Goal: Task Accomplishment & Management: Manage account settings

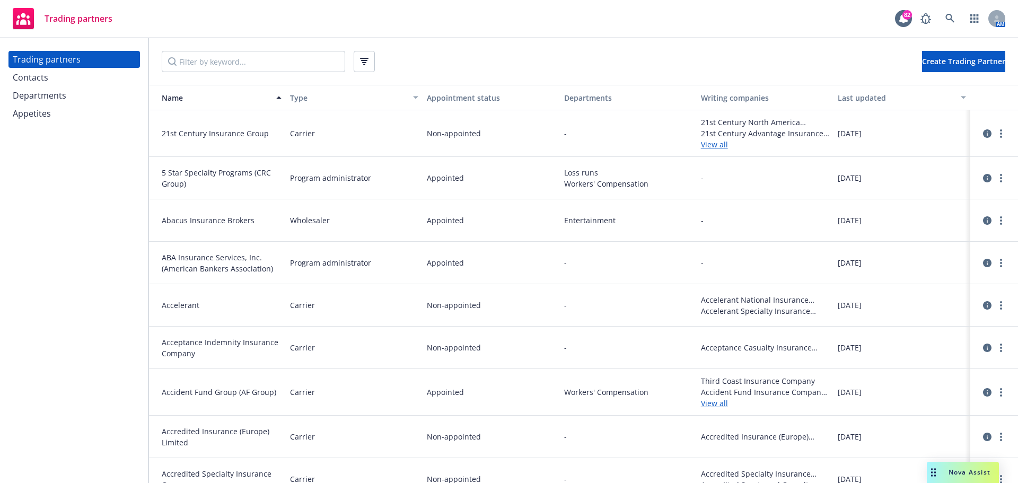
click at [226, 60] on input "Filter by keyword..." at bounding box center [253, 61] width 183 height 21
click at [95, 75] on div "Contacts" at bounding box center [74, 77] width 123 height 17
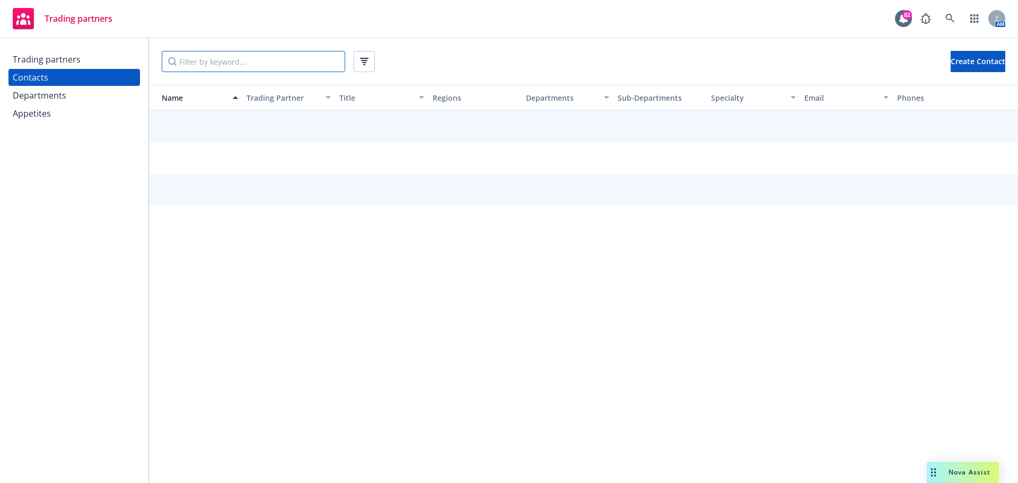
click at [198, 60] on input "Filter by keyword..." at bounding box center [253, 61] width 183 height 21
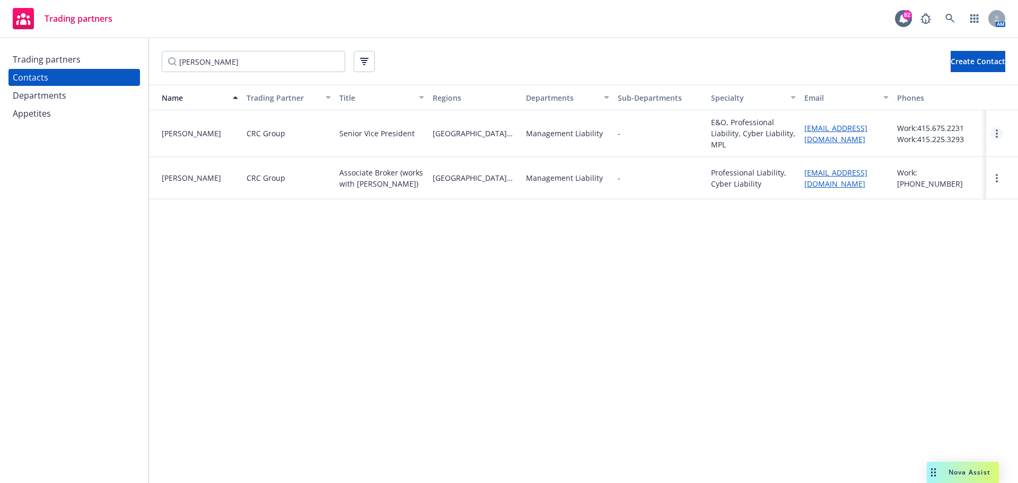
click at [999, 131] on link "more" at bounding box center [996, 133] width 13 height 13
click at [976, 173] on link "Delete" at bounding box center [974, 176] width 57 height 21
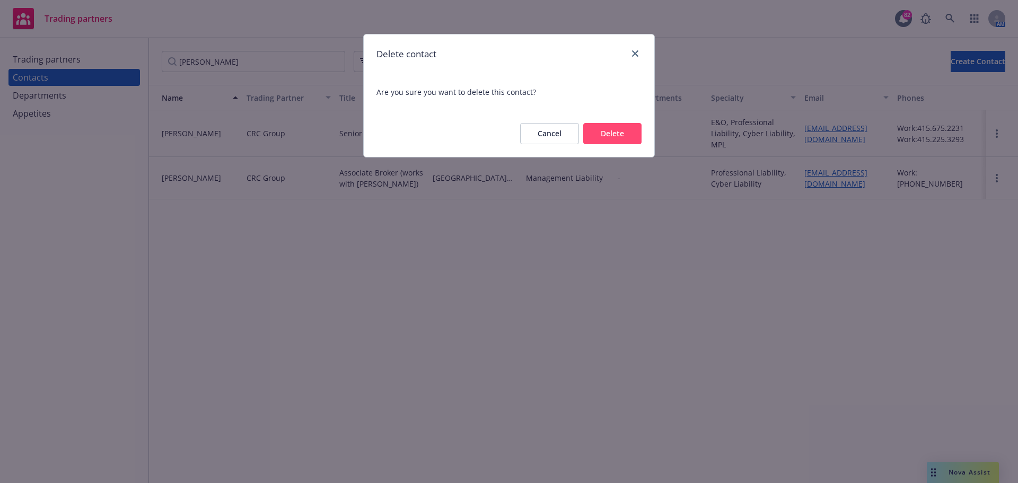
click at [599, 133] on button "Delete" at bounding box center [612, 133] width 58 height 21
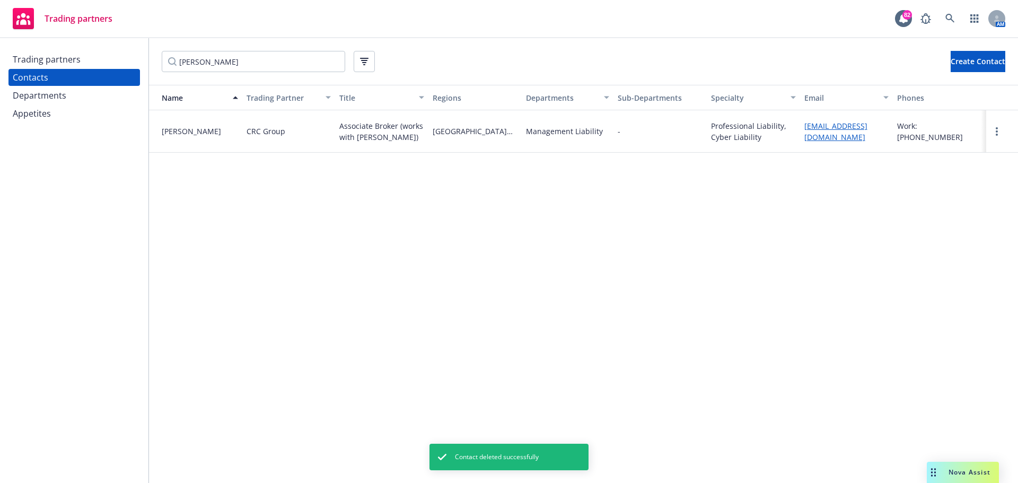
click at [58, 75] on div "Contacts" at bounding box center [74, 77] width 123 height 17
click at [238, 64] on input "[PERSON_NAME]" at bounding box center [253, 61] width 183 height 21
drag, startPoint x: 260, startPoint y: 64, endPoint x: 27, endPoint y: 64, distance: 232.8
click at [27, 64] on div "Trading partners Contacts Departments Appetites [PERSON_NAME] Create Contact Na…" at bounding box center [509, 260] width 1018 height 445
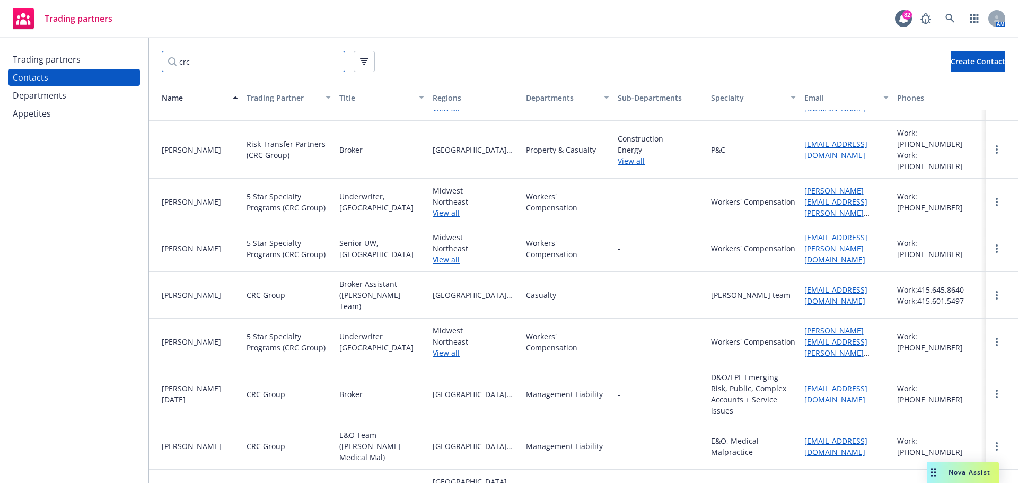
scroll to position [265, 0]
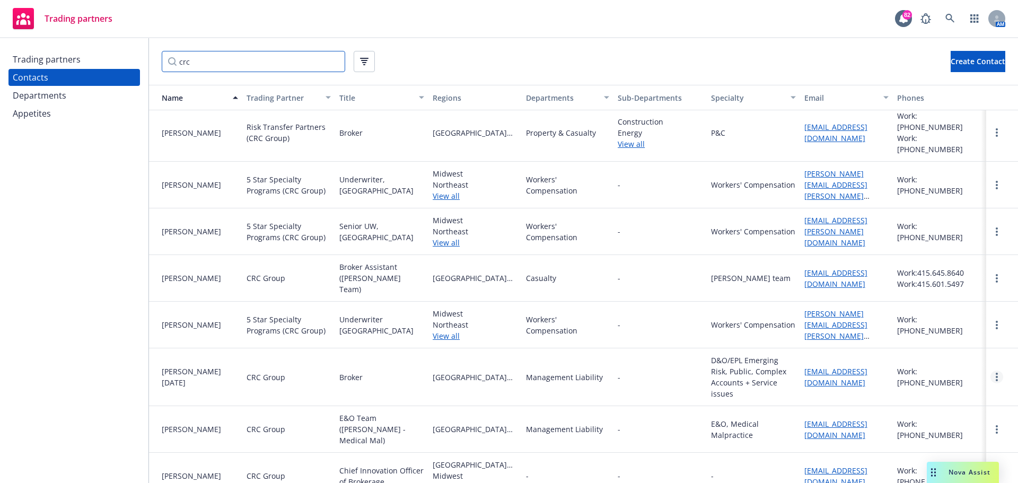
type input "crc"
click at [990, 371] on link "more" at bounding box center [996, 377] width 13 height 13
click at [959, 400] on link "Delete" at bounding box center [966, 404] width 57 height 21
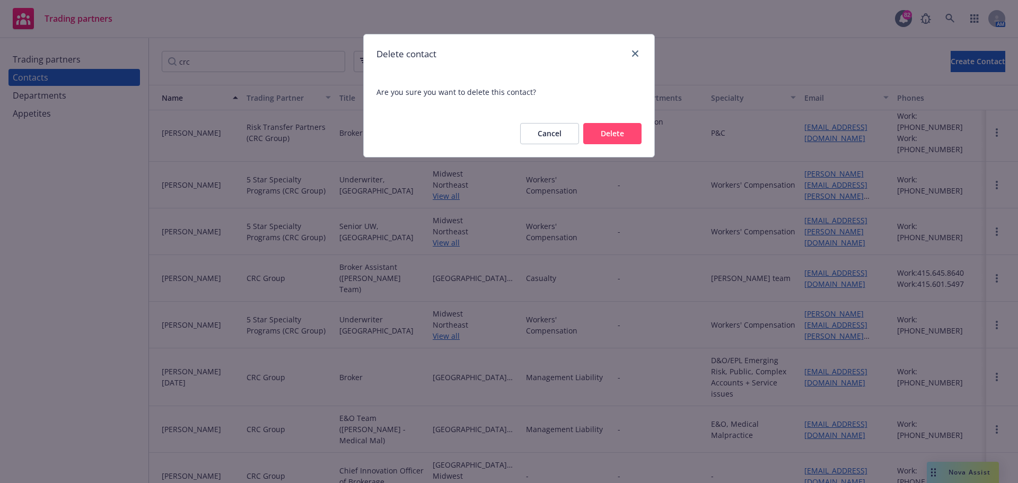
click at [617, 134] on button "Delete" at bounding box center [612, 133] width 58 height 21
